Goal: Task Accomplishment & Management: Use online tool/utility

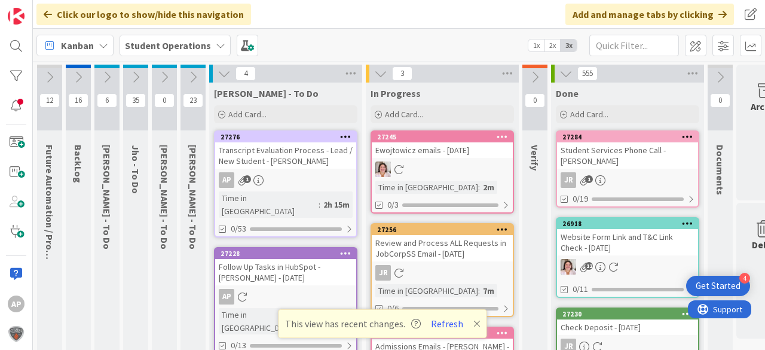
scroll to position [108, 42]
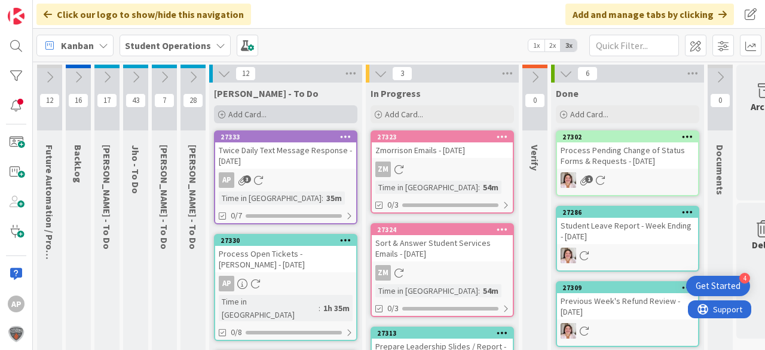
click at [267, 114] on div "Add Card..." at bounding box center [286, 114] width 144 height 18
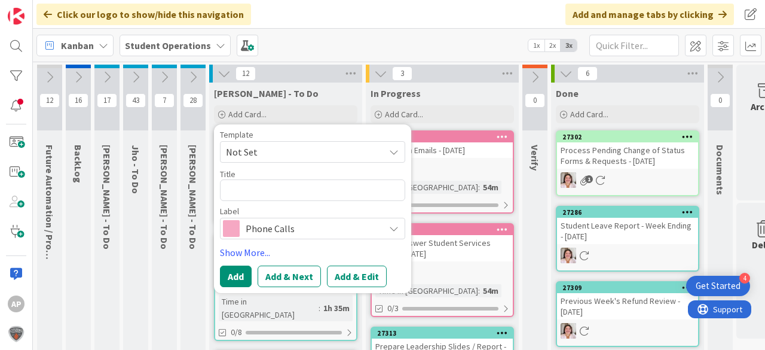
click at [258, 137] on div "Template" at bounding box center [312, 134] width 185 height 8
click at [263, 148] on span "Not Set" at bounding box center [300, 152] width 149 height 16
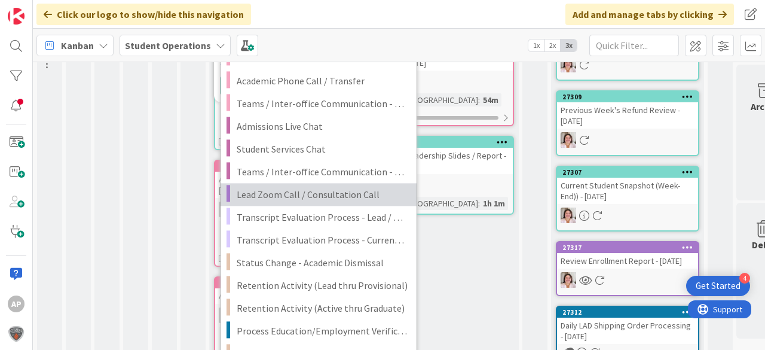
scroll to position [191, 0]
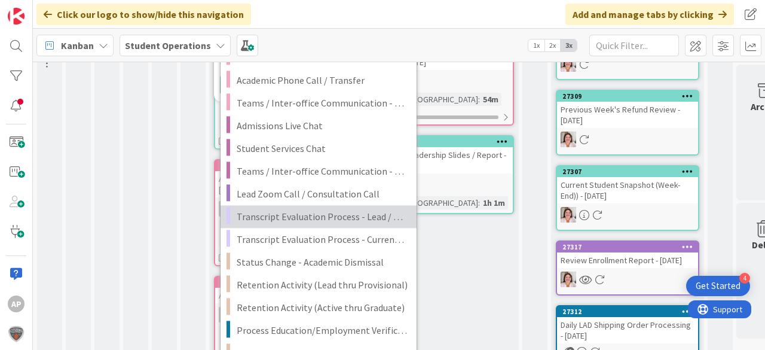
click at [353, 215] on span "Transcript Evaluation Process - Lead / New Student" at bounding box center [322, 217] width 171 height 16
type textarea "x"
type textarea "Transcript Evaluation Process - Lead / New Student"
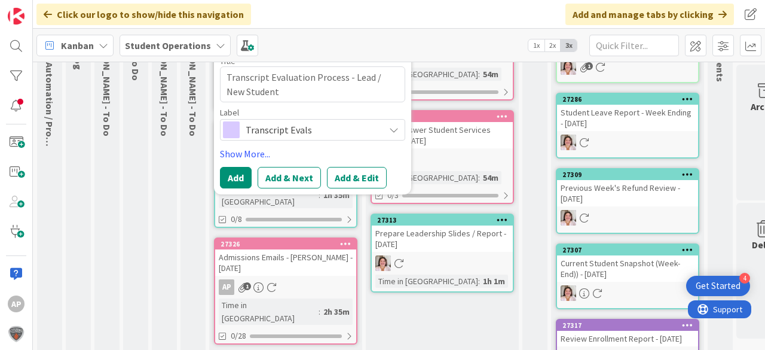
scroll to position [0, 0]
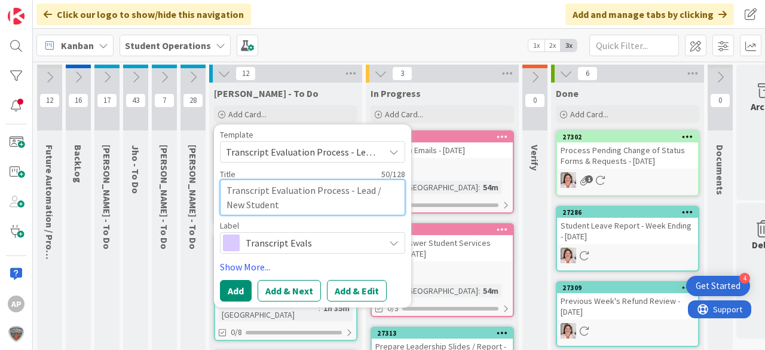
click at [334, 213] on textarea "Transcript Evaluation Process - Lead / New Student" at bounding box center [312, 197] width 185 height 36
type textarea "x"
type textarea "Transcript Evaluation Process - Lead / New Student"
type textarea "x"
type textarea "Transcript Evaluation Process - Lead / New Student -"
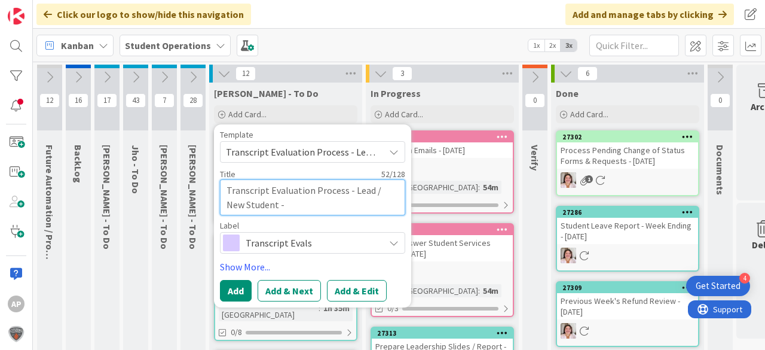
type textarea "x"
type textarea "Transcript Evaluation Process - Lead / New Student -"
type textarea "x"
type textarea "Transcript Evaluation Process - Lead / New Student - K"
type textarea "x"
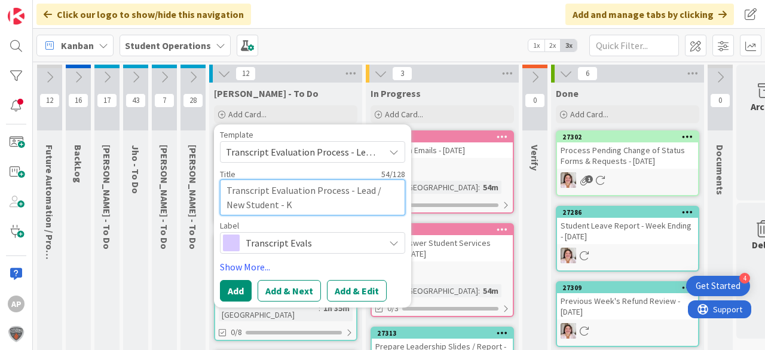
type textarea "Transcript Evaluation Process - Lead / New Student - Ky"
type textarea "x"
type textarea "Transcript Evaluation Process - Lead / New Student - Kyn"
type textarea "x"
type textarea "Transcript Evaluation Process - Lead / New Student - Kynl"
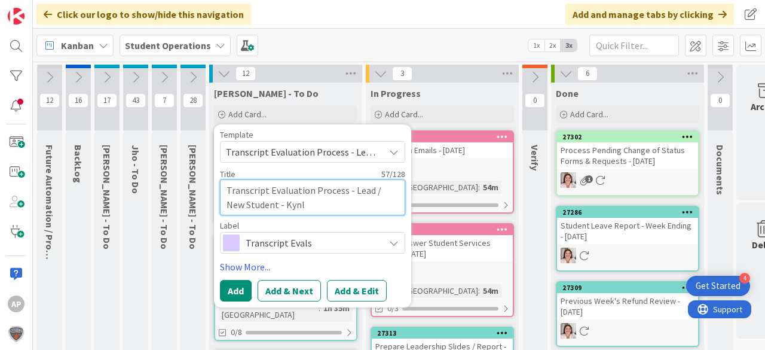
type textarea "x"
type textarea "Transcript Evaluation Process - Lead / New Student - Kynle"
type textarea "x"
type textarea "Transcript Evaluation Process - Lead / New Student - Kynlee"
type textarea "x"
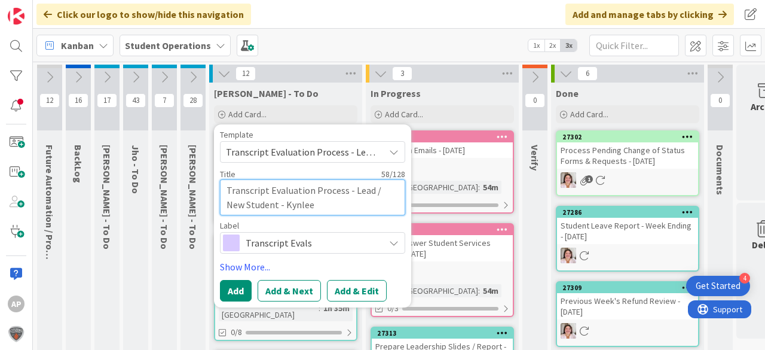
type textarea "Transcript Evaluation Process - Lead / New Student - Kynlee"
type textarea "x"
type textarea "Transcript Evaluation Process - Lead / New Student - Kynlee D"
type textarea "x"
type textarea "Transcript Evaluation Process - Lead / New Student - Kynlee Da"
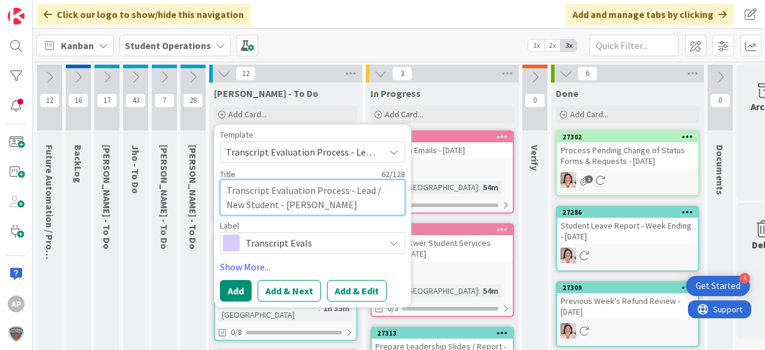
type textarea "x"
type textarea "Transcript Evaluation Process - Lead / New Student - Kynlee Dan"
type textarea "x"
type textarea "Transcript Evaluation Process - Lead / New Student - Kynlee Dani"
type textarea "x"
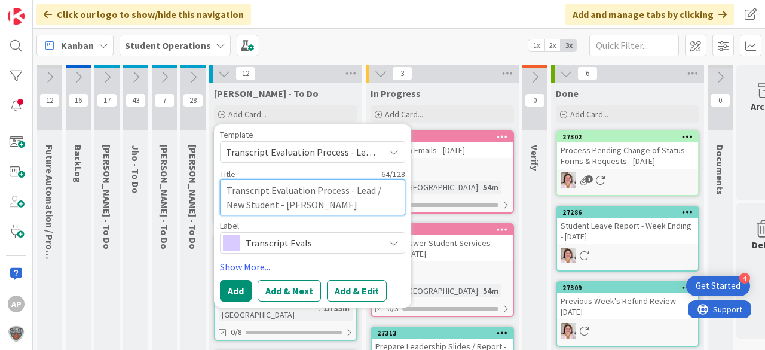
type textarea "Transcript Evaluation Process - Lead / New Student - Kynlee Danie"
type textarea "x"
type textarea "Transcript Evaluation Process - Lead / New Student - Kynlee Daniel"
type textarea "x"
type textarea "Transcript Evaluation Process - Lead / New Student - Kynlee Daniell"
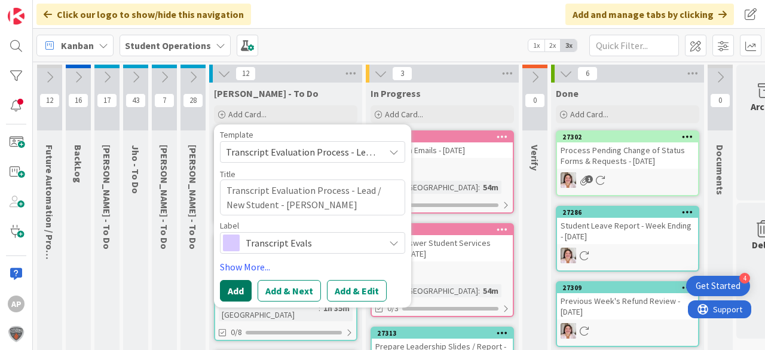
click at [232, 289] on button "Add" at bounding box center [236, 291] width 32 height 22
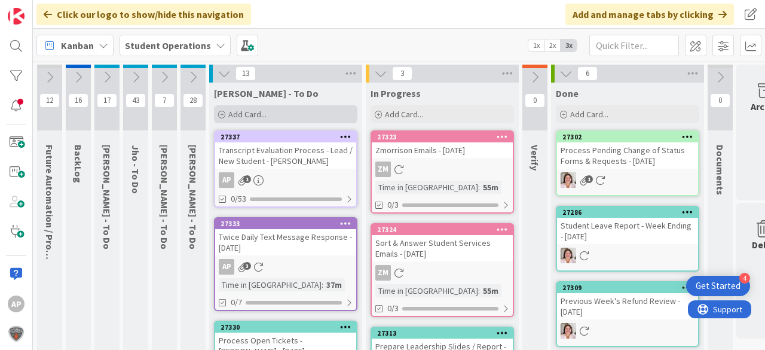
click at [301, 108] on div "Add Card..." at bounding box center [286, 114] width 144 height 18
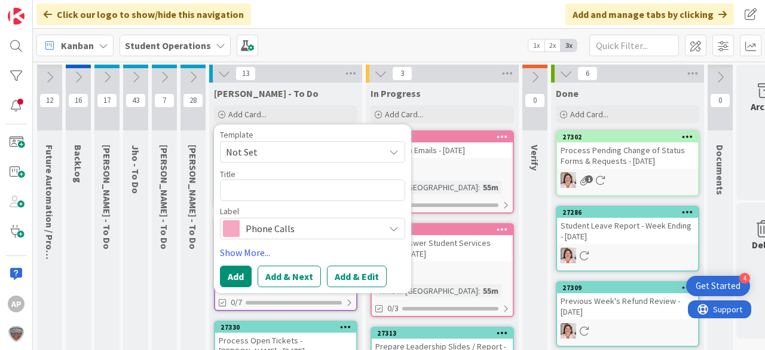
click at [291, 148] on span "Not Set" at bounding box center [300, 152] width 149 height 16
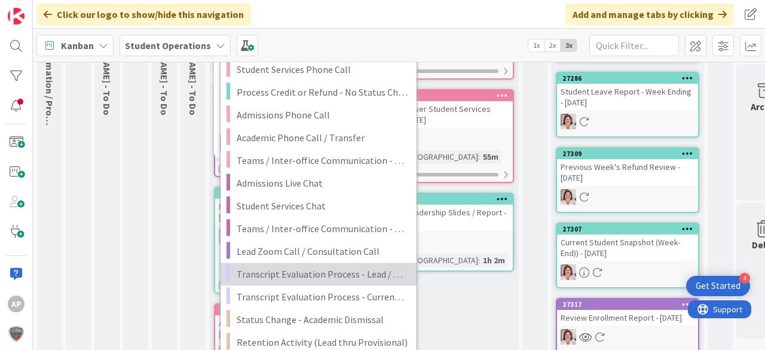
scroll to position [191, 0]
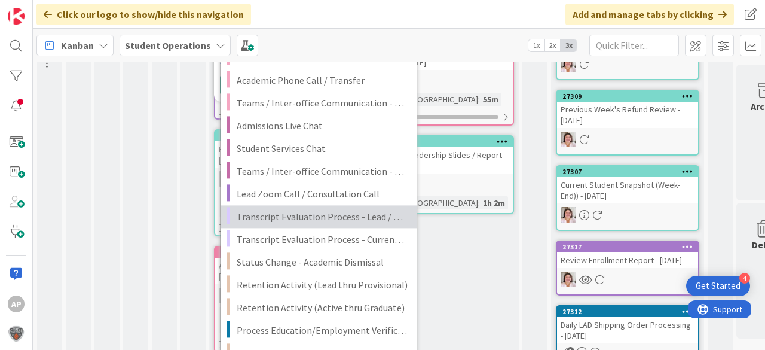
click at [346, 221] on span "Transcript Evaluation Process - Lead / New Student" at bounding box center [322, 217] width 171 height 16
type textarea "x"
type textarea "Transcript Evaluation Process - Lead / New Student"
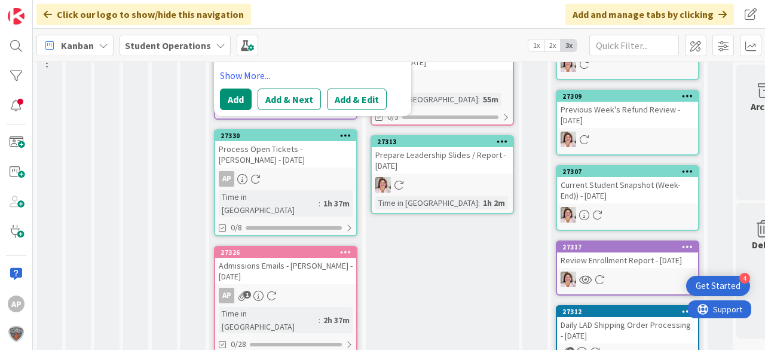
scroll to position [48, 0]
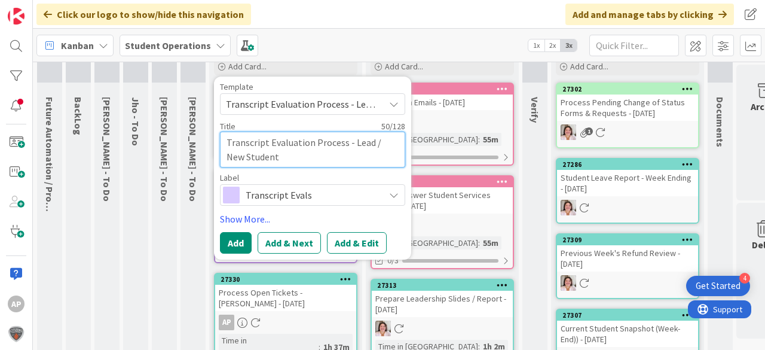
click at [324, 156] on textarea "Transcript Evaluation Process - Lead / New Student" at bounding box center [312, 150] width 185 height 36
type textarea "x"
type textarea "Transcript Evaluation Process - Lead / New Student"
type textarea "x"
type textarea "Transcript Evaluation Process - Lead / New Student -"
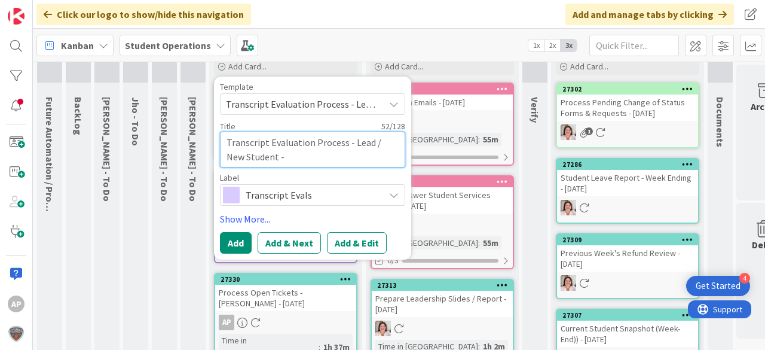
type textarea "x"
type textarea "Transcript Evaluation Process - Lead / New Student -"
type textarea "x"
type textarea "Transcript Evaluation Process - Lead / New Student - VO"
type textarea "x"
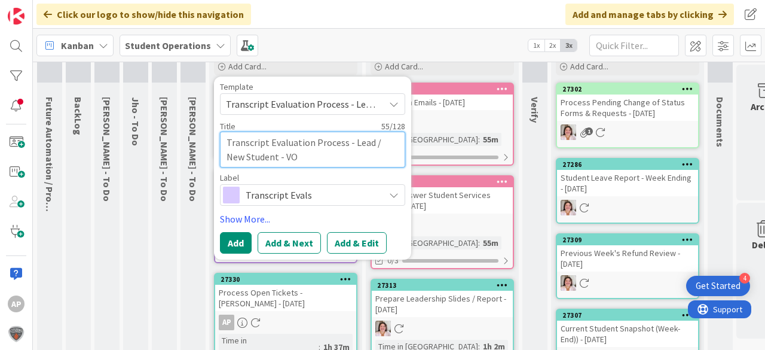
type textarea "Transcript Evaluation Process - Lead / New Student - V"
type textarea "x"
type textarea "Transcript Evaluation Process - Lead / New Student -"
type textarea "x"
type textarea "Transcript Evaluation Process - Lead / New Student - B"
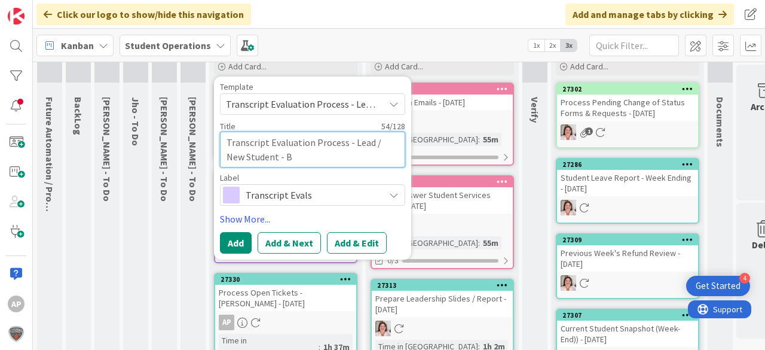
type textarea "x"
type textarea "Transcript Evaluation Process - Lead / New Student - Bo"
type textarea "x"
type textarea "Transcript Evaluation Process - Lead / New Student - Bon"
type textarea "x"
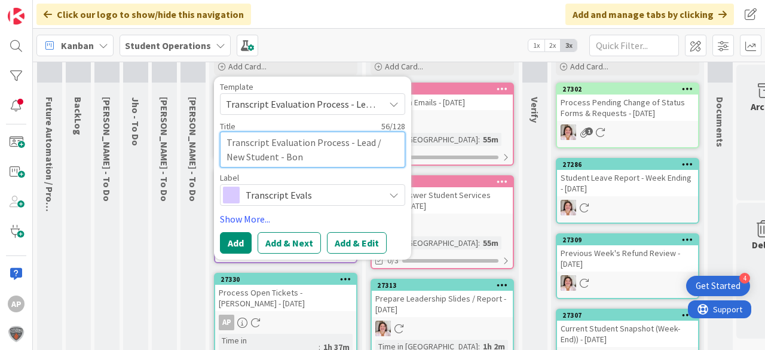
type textarea "Transcript Evaluation Process - Lead / New Student - Bonn"
type textarea "x"
type textarea "Transcript Evaluation Process - Lead / New Student - Bonni"
type textarea "x"
type textarea "Transcript Evaluation Process - Lead / New Student - Bonnie"
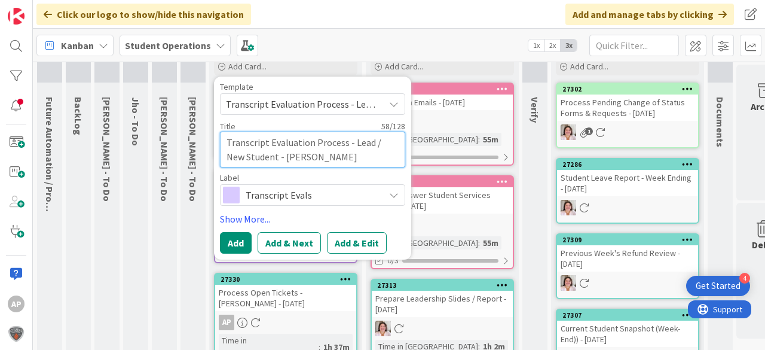
type textarea "x"
type textarea "Transcript Evaluation Process - Lead / New Student - Bonnie"
type textarea "x"
type textarea "Transcript Evaluation Process - Lead / New Student - Bonnie H"
type textarea "x"
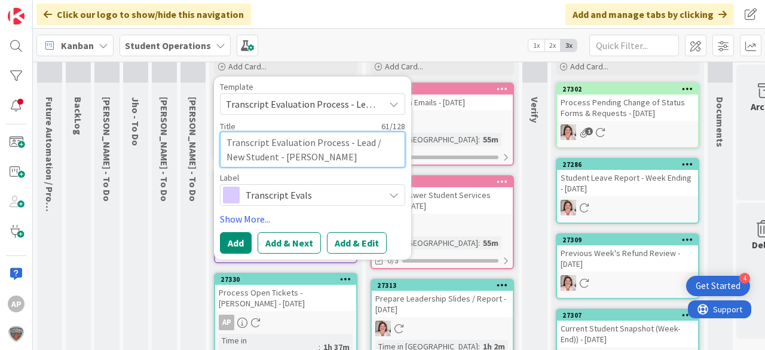
type textarea "Transcript Evaluation Process - Lead / New Student - Bonnie Ha"
type textarea "x"
type textarea "Transcript Evaluation Process - Lead / New Student - Bonnie Har"
type textarea "x"
type textarea "Transcript Evaluation Process - Lead / New Student - Bonnie Harm"
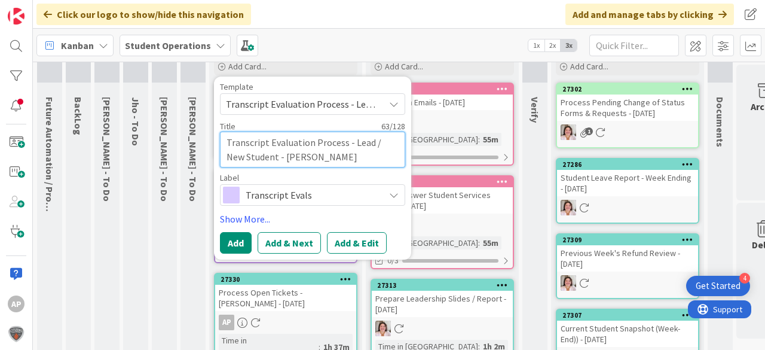
type textarea "x"
type textarea "Transcript Evaluation Process - Lead / New Student - Bonnie Harmo"
type textarea "x"
type textarea "Transcript Evaluation Process - Lead / New Student - Bonnie Harmon"
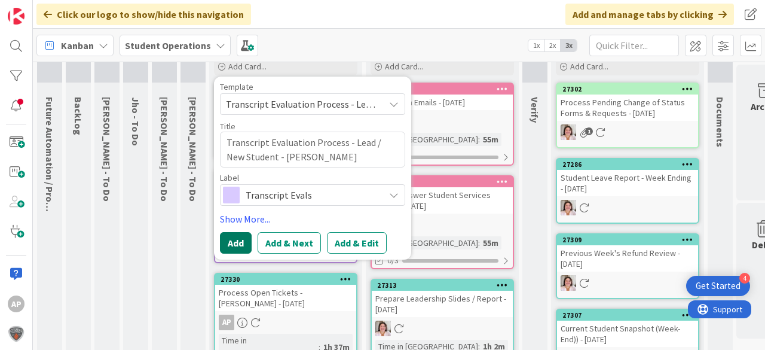
click at [239, 244] on button "Add" at bounding box center [236, 243] width 32 height 22
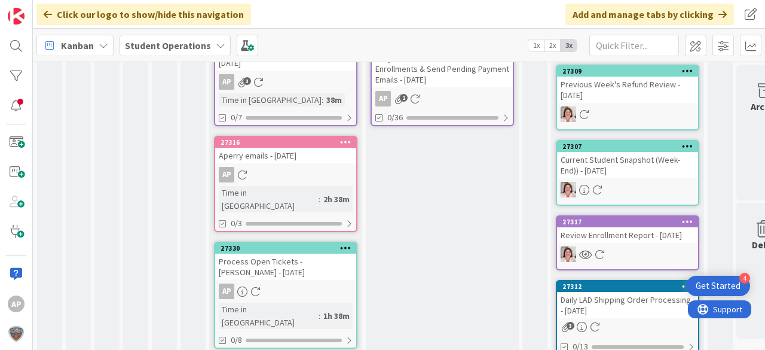
scroll to position [0, 0]
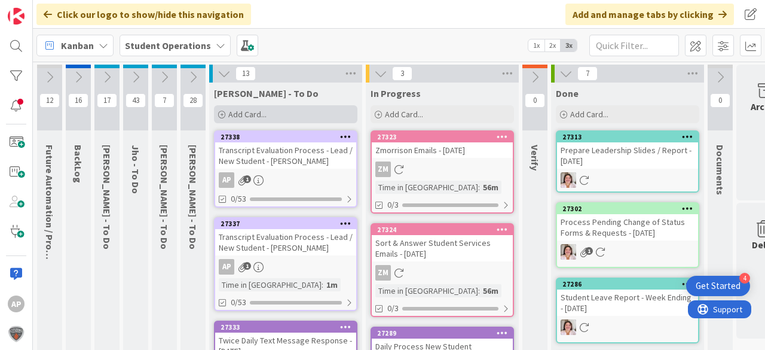
click at [268, 112] on div "Add Card..." at bounding box center [286, 114] width 144 height 18
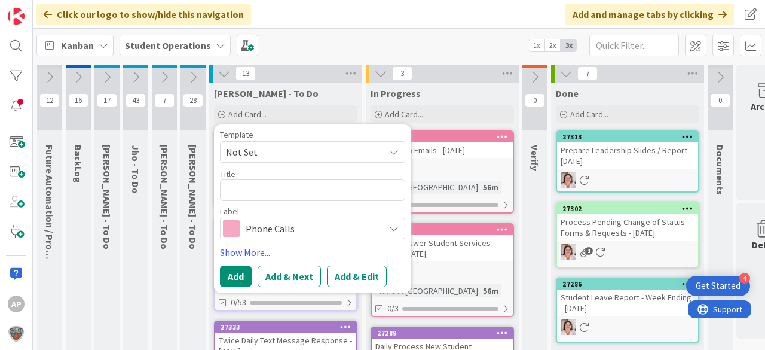
click at [309, 152] on span "Not Set" at bounding box center [300, 152] width 149 height 16
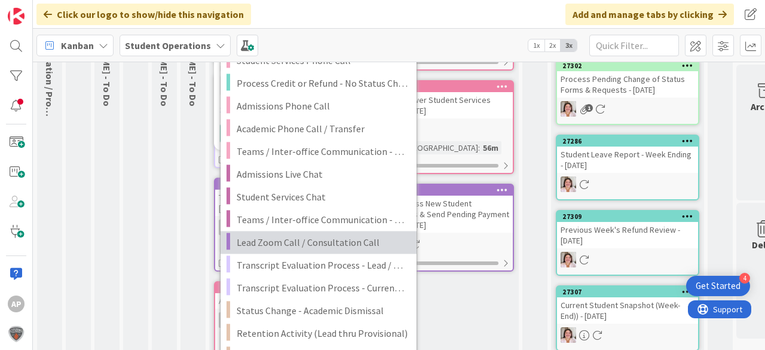
scroll to position [144, 0]
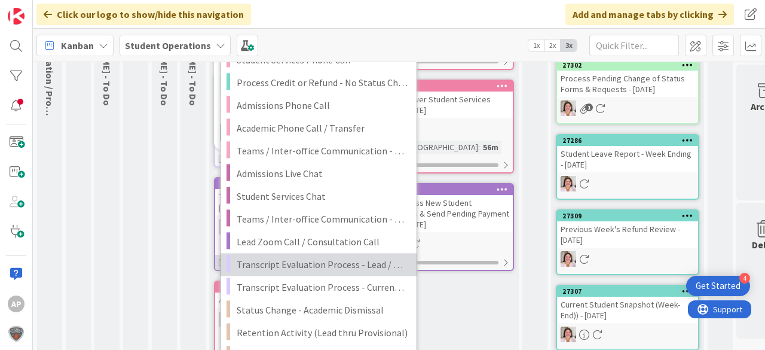
click at [346, 266] on span "Transcript Evaluation Process - Lead / New Student" at bounding box center [322, 265] width 171 height 16
type textarea "x"
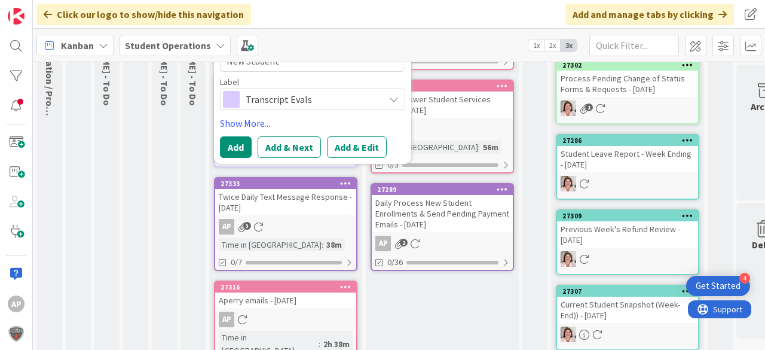
scroll to position [0, 0]
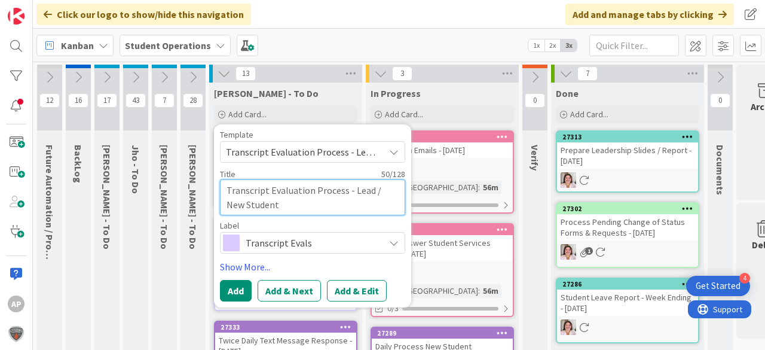
click at [312, 206] on textarea "Transcript Evaluation Process - Lead / New Student" at bounding box center [312, 197] width 185 height 36
type textarea "Transcript Evaluation Process - Lead / New Student"
type textarea "x"
type textarea "Transcript Evaluation Process - Lead / New Student -"
type textarea "x"
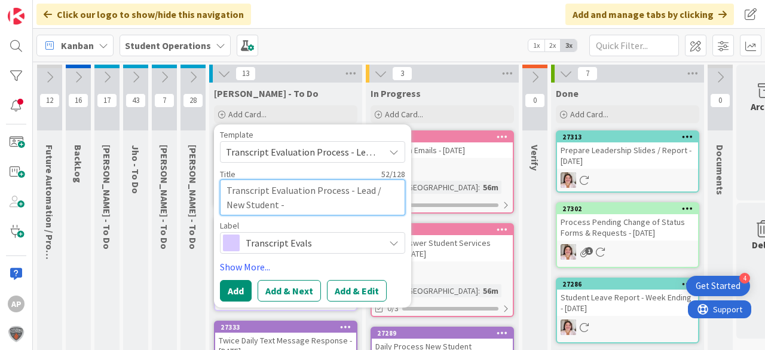
type textarea "Transcript Evaluation Process - Lead / New Student -"
type textarea "x"
type textarea "Transcript Evaluation Process - Lead / New Student - V"
type textarea "x"
type textarea "Transcript Evaluation Process - Lead / New Student - Va"
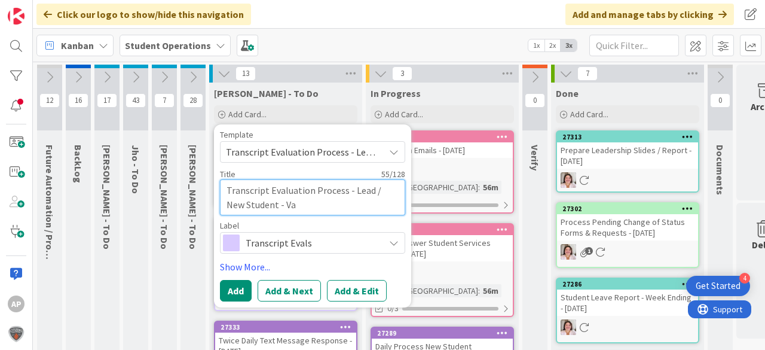
type textarea "x"
type textarea "Transcript Evaluation Process - Lead / New Student - Van"
type textarea "x"
type textarea "Transcript Evaluation Process - Lead / New Student - Vane"
type textarea "x"
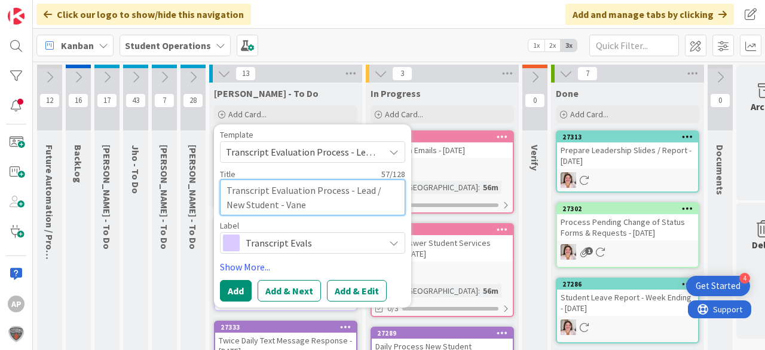
type textarea "Transcript Evaluation Process - Lead / New Student - Vanes"
type textarea "x"
type textarea "Transcript Evaluation Process - Lead / New Student - Vanesa"
type textarea "x"
type textarea "Transcript Evaluation Process - Lead / New Student - Vanesa"
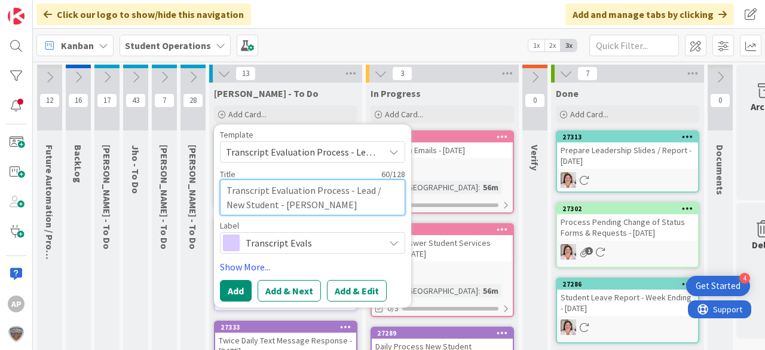
type textarea "x"
type textarea "Transcript Evaluation Process - Lead / New Student - Vanesa V"
type textarea "x"
type textarea "Transcript Evaluation Process - Lead / New Student - Vanesa Vl"
type textarea "x"
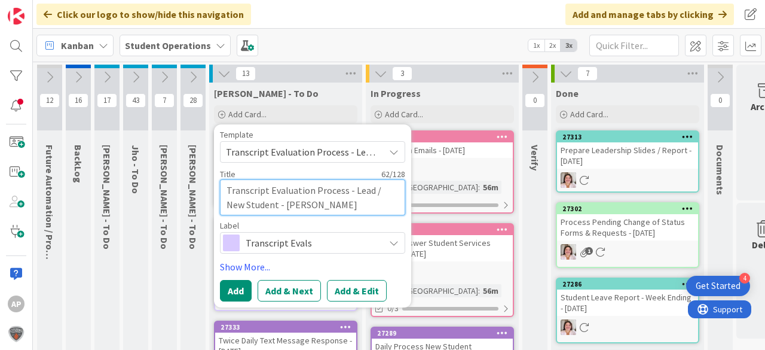
type textarea "Transcript Evaluation Process - Lead / New Student - Vanesa Vla"
type textarea "x"
type textarea "Transcript Evaluation Process - Lead / New Student - Vanesa Vlah"
type textarea "x"
type textarea "Transcript Evaluation Process - Lead / New Student - Vanesa Vlaho"
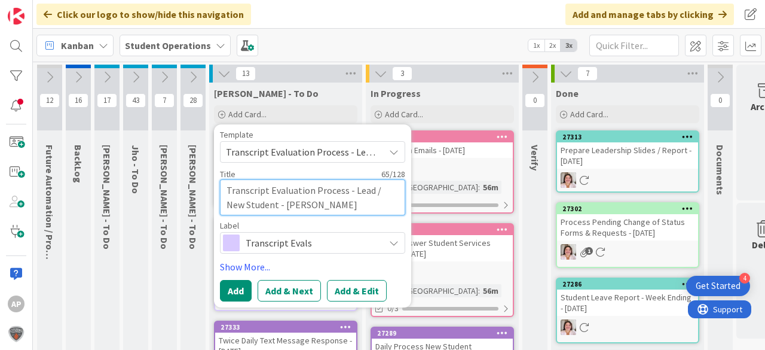
type textarea "x"
type textarea "Transcript Evaluation Process - Lead / New Student - Vanesa Vlahov"
type textarea "x"
type textarea "Transcript Evaluation Process - Lead / New Student - Vanesa Vlahova"
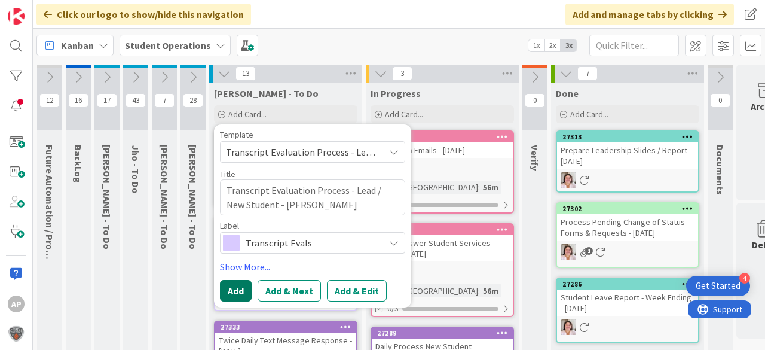
click at [234, 291] on button "Add" at bounding box center [236, 291] width 32 height 22
